Goal: Task Accomplishment & Management: Use online tool/utility

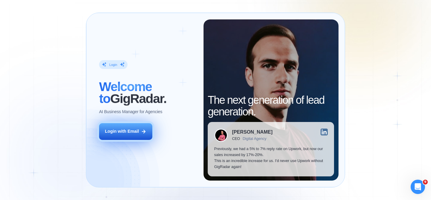
click at [137, 136] on button "Login with Email" at bounding box center [125, 131] width 53 height 17
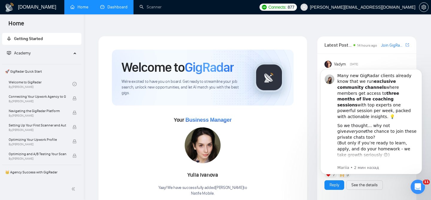
click at [123, 8] on link "Dashboard" at bounding box center [113, 6] width 27 height 5
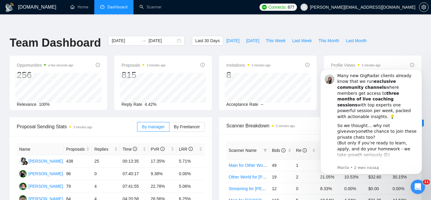
click at [265, 135] on div "Scanner Name Bids Re PVR LRR CPR Score Main for Other World 49 1 14.29% 2.04% $…" at bounding box center [320, 192] width 203 height 115
click at [419, 72] on icon "Dismiss notification" at bounding box center [420, 70] width 3 height 3
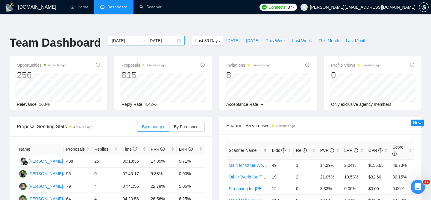
click at [176, 36] on div "[DATE] [DATE]" at bounding box center [146, 41] width 77 height 10
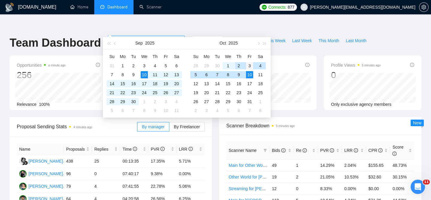
type input "[DATE]"
click at [248, 67] on div "3" at bounding box center [249, 65] width 7 height 7
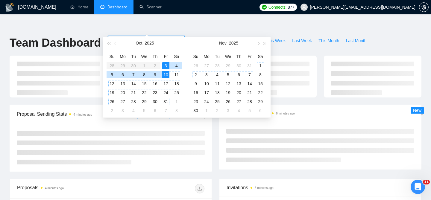
type input "[DATE]"
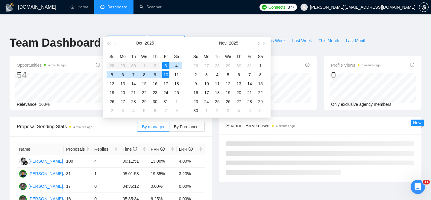
click at [167, 75] on div "10" at bounding box center [165, 74] width 7 height 7
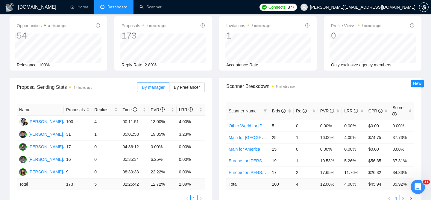
scroll to position [41, 0]
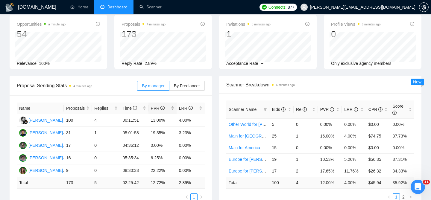
click at [173, 105] on div "PVR" at bounding box center [162, 108] width 23 height 7
click at [192, 84] on span "By Freelancer" at bounding box center [187, 86] width 26 height 5
click at [170, 87] on input "By Freelancer" at bounding box center [170, 87] width 0 height 0
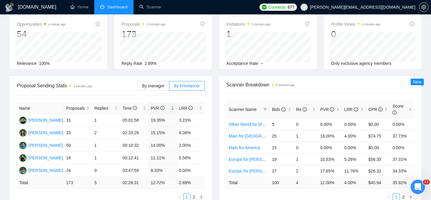
click at [173, 105] on div "PVR" at bounding box center [162, 108] width 23 height 7
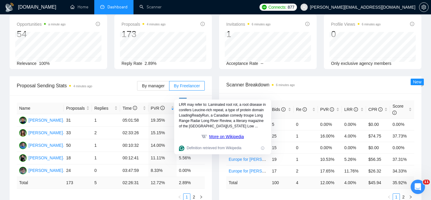
click at [213, 92] on div "Proposal Sending Stats 4 minutes ago By manager By Freelancer Name Proposals Re…" at bounding box center [111, 142] width 210 height 132
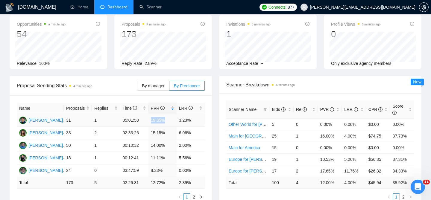
drag, startPoint x: 151, startPoint y: 110, endPoint x: 179, endPoint y: 109, distance: 28.5
click at [179, 114] on tr "[PERSON_NAME] 31 1 05:01:58 19.35% 3.23%" at bounding box center [111, 120] width 188 height 13
drag, startPoint x: 190, startPoint y: 109, endPoint x: 180, endPoint y: 110, distance: 10.6
click at [180, 114] on td "3.23%" at bounding box center [191, 120] width 28 height 13
click at [203, 127] on td "6.06%" at bounding box center [191, 133] width 28 height 13
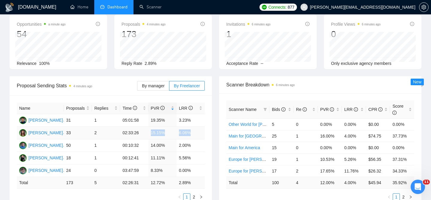
drag, startPoint x: 194, startPoint y: 120, endPoint x: 147, endPoint y: 122, distance: 46.2
click at [147, 127] on tr "[PERSON_NAME] 33 2 02:33:26 15.15% 6.06%" at bounding box center [111, 133] width 188 height 13
click at [177, 127] on td "6.06%" at bounding box center [191, 133] width 28 height 13
drag, startPoint x: 192, startPoint y: 147, endPoint x: 163, endPoint y: 148, distance: 29.1
click at [163, 152] on tr "[PERSON_NAME] 18 1 00:12:41 11.11% 5.56%" at bounding box center [111, 158] width 188 height 13
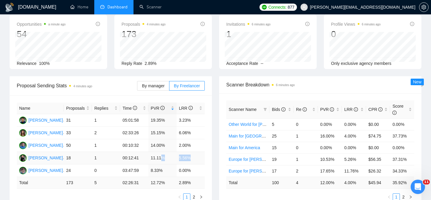
click at [152, 152] on td "11.11%" at bounding box center [163, 158] width 28 height 13
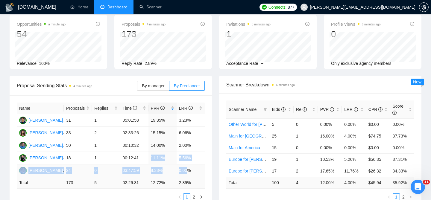
drag, startPoint x: 151, startPoint y: 146, endPoint x: 188, endPoint y: 158, distance: 38.7
click at [188, 158] on tbody "[PERSON_NAME] 31 1 05:01:58 19.35% 3.23% [PERSON_NAME] 33 2 02:33:26 15.15% 6.0…" at bounding box center [111, 145] width 188 height 63
click at [165, 140] on td "14.00%" at bounding box center [163, 146] width 28 height 13
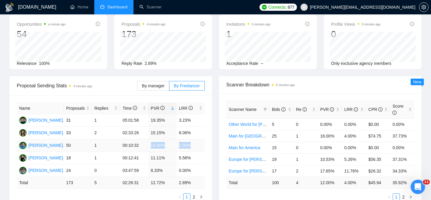
drag, startPoint x: 152, startPoint y: 135, endPoint x: 186, endPoint y: 138, distance: 34.9
click at [186, 140] on tr "[PERSON_NAME] 50 1 00:10:32 14.00% 2.00%" at bounding box center [111, 146] width 188 height 13
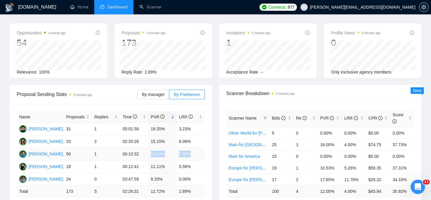
scroll to position [34, 0]
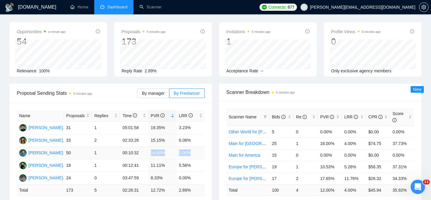
click at [202, 147] on td "2.00%" at bounding box center [191, 153] width 28 height 13
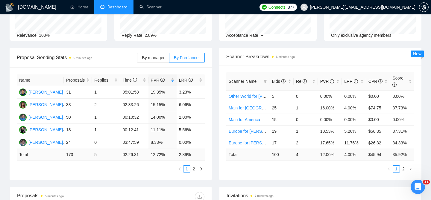
scroll to position [69, 0]
drag, startPoint x: 151, startPoint y: 96, endPoint x: 194, endPoint y: 95, distance: 43.1
click at [194, 99] on tr "[PERSON_NAME] 33 2 02:33:26 15.15% 6.06%" at bounding box center [111, 105] width 188 height 13
click at [176, 112] on td "14.00%" at bounding box center [163, 118] width 28 height 13
drag, startPoint x: 152, startPoint y: 105, endPoint x: 191, endPoint y: 105, distance: 39.6
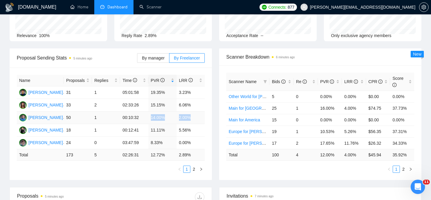
click at [191, 112] on tr "[PERSON_NAME] 50 1 00:10:32 14.00% 2.00%" at bounding box center [111, 118] width 188 height 13
click at [152, 137] on td "8.33%" at bounding box center [163, 143] width 28 height 13
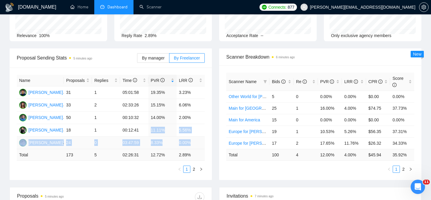
drag, startPoint x: 150, startPoint y: 119, endPoint x: 192, endPoint y: 132, distance: 43.6
click at [192, 132] on tbody "[PERSON_NAME] 31 1 05:01:58 19.35% 3.23% [PERSON_NAME] 33 2 02:33:26 15.15% 6.0…" at bounding box center [111, 118] width 188 height 63
click at [123, 167] on div "Name Proposals Replies Time PVR LRR [PERSON_NAME] 31 1 05:01:58 19.35% 3.23% [P…" at bounding box center [111, 124] width 203 height 113
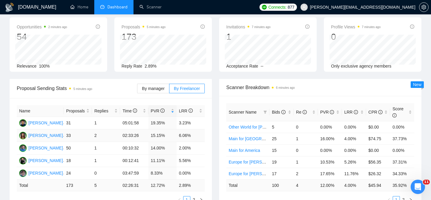
scroll to position [0, 0]
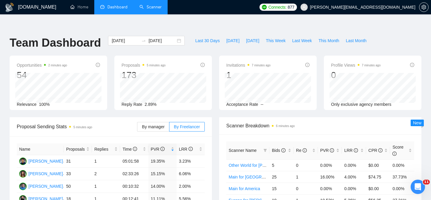
click at [141, 10] on link "Scanner" at bounding box center [151, 6] width 22 height 5
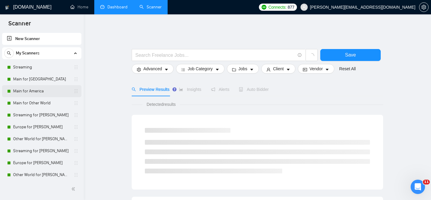
click at [41, 90] on link "Main for America" at bounding box center [41, 91] width 57 height 12
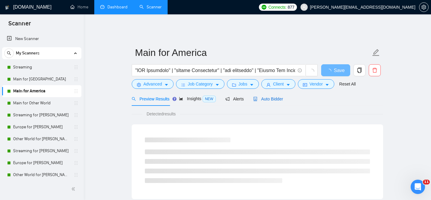
click at [276, 97] on div "Auto Bidder" at bounding box center [268, 99] width 30 height 7
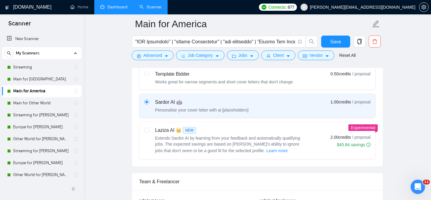
scroll to position [319, 0]
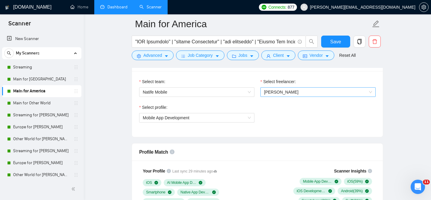
click at [282, 90] on span "[PERSON_NAME]" at bounding box center [281, 92] width 34 height 5
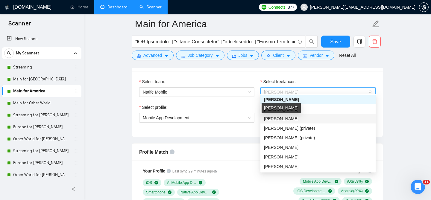
click at [282, 118] on span "[PERSON_NAME]" at bounding box center [281, 119] width 34 height 5
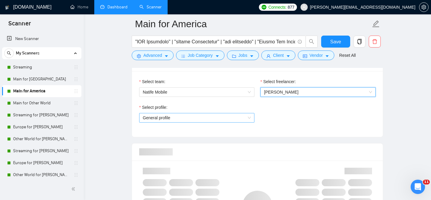
click at [201, 114] on span "General profile" at bounding box center [197, 118] width 108 height 9
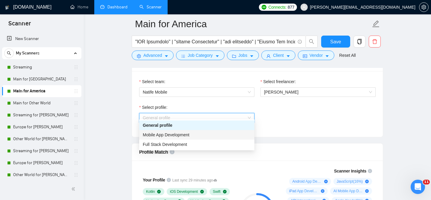
click at [179, 133] on span "Mobile App Development" at bounding box center [166, 135] width 47 height 5
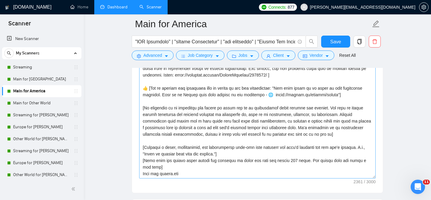
scroll to position [769, 0]
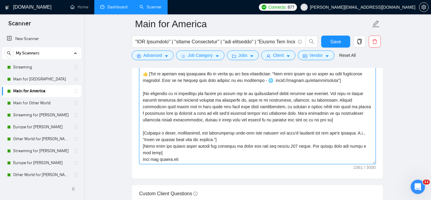
click at [151, 156] on textarea "Cover letter template:" at bounding box center [257, 97] width 237 height 135
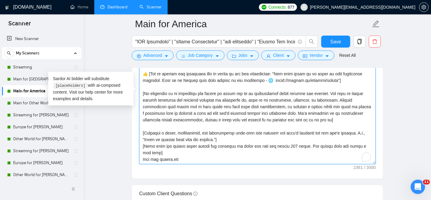
scroll to position [86, 0]
type textarea "[Loremip dolor sit ametco: adipisci, elits, doe temporincididun. Utlab etdolor …"
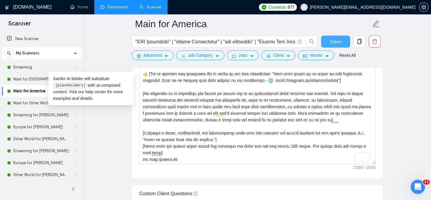
click at [336, 44] on span "Save" at bounding box center [335, 41] width 11 height 7
